Goal: Navigation & Orientation: Locate item on page

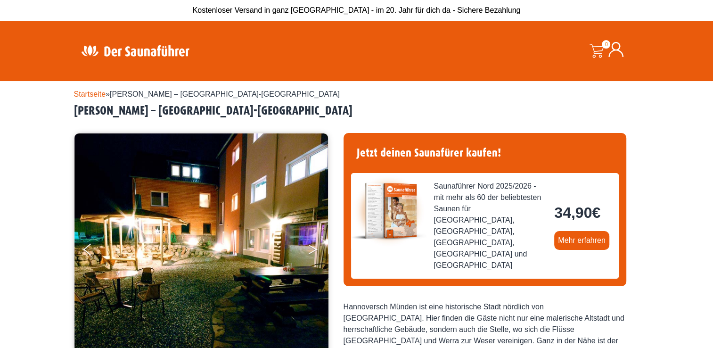
click at [313, 248] on button "Next" at bounding box center [320, 251] width 24 height 24
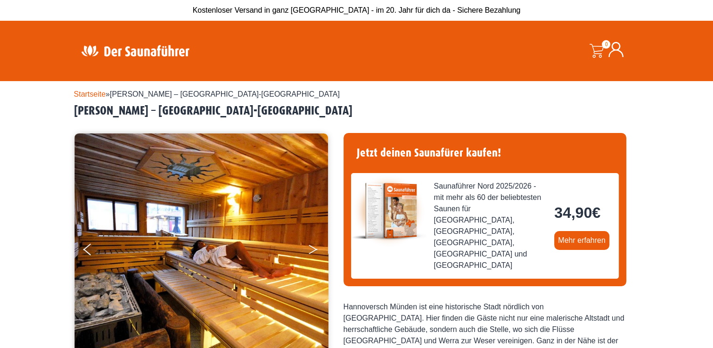
click at [313, 248] on button "Next" at bounding box center [320, 251] width 24 height 24
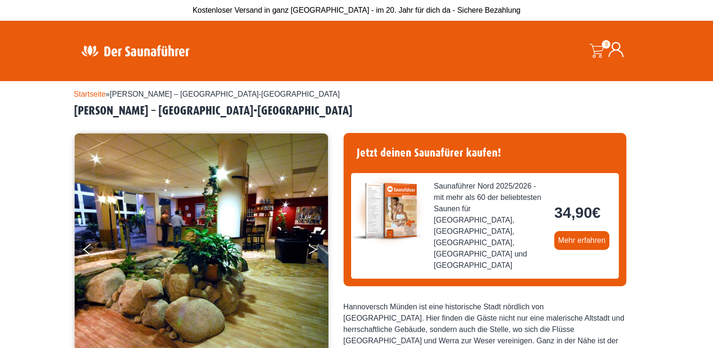
click at [313, 248] on button "Next" at bounding box center [320, 251] width 24 height 24
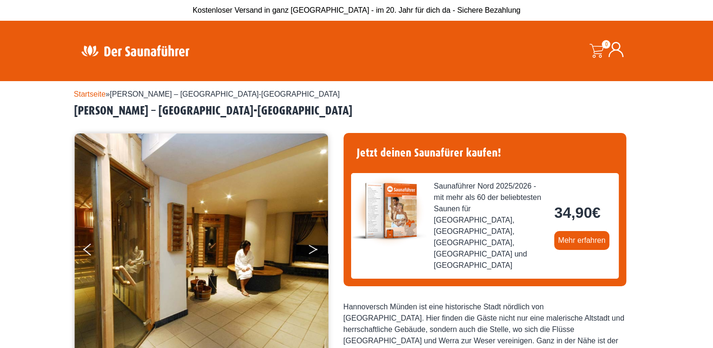
click at [313, 248] on button "Next" at bounding box center [320, 251] width 24 height 24
click at [90, 249] on button "Previous" at bounding box center [95, 251] width 24 height 24
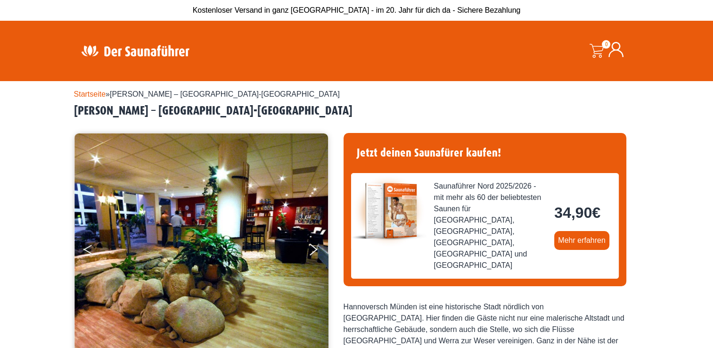
click at [90, 249] on button "Previous" at bounding box center [95, 251] width 24 height 24
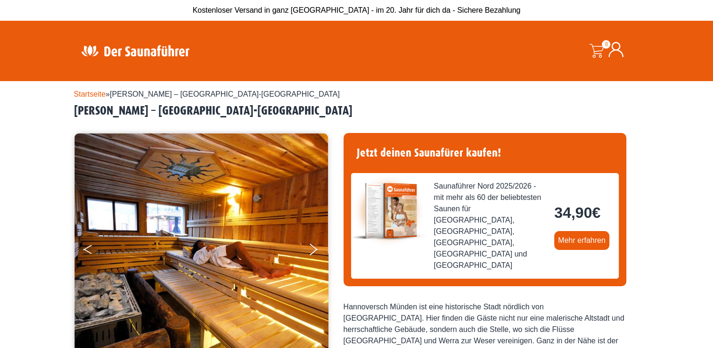
click at [91, 248] on button "Previous" at bounding box center [95, 251] width 24 height 24
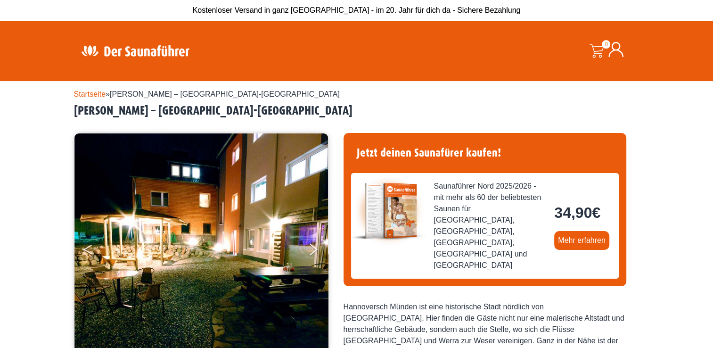
click at [91, 247] on button "Previous" at bounding box center [95, 251] width 24 height 24
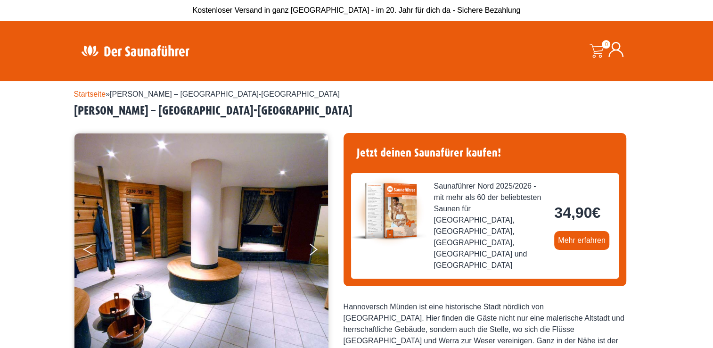
click at [91, 247] on button "Previous" at bounding box center [95, 251] width 24 height 24
click at [92, 247] on button "Previous" at bounding box center [95, 251] width 24 height 24
